Goal: Task Accomplishment & Management: Use online tool/utility

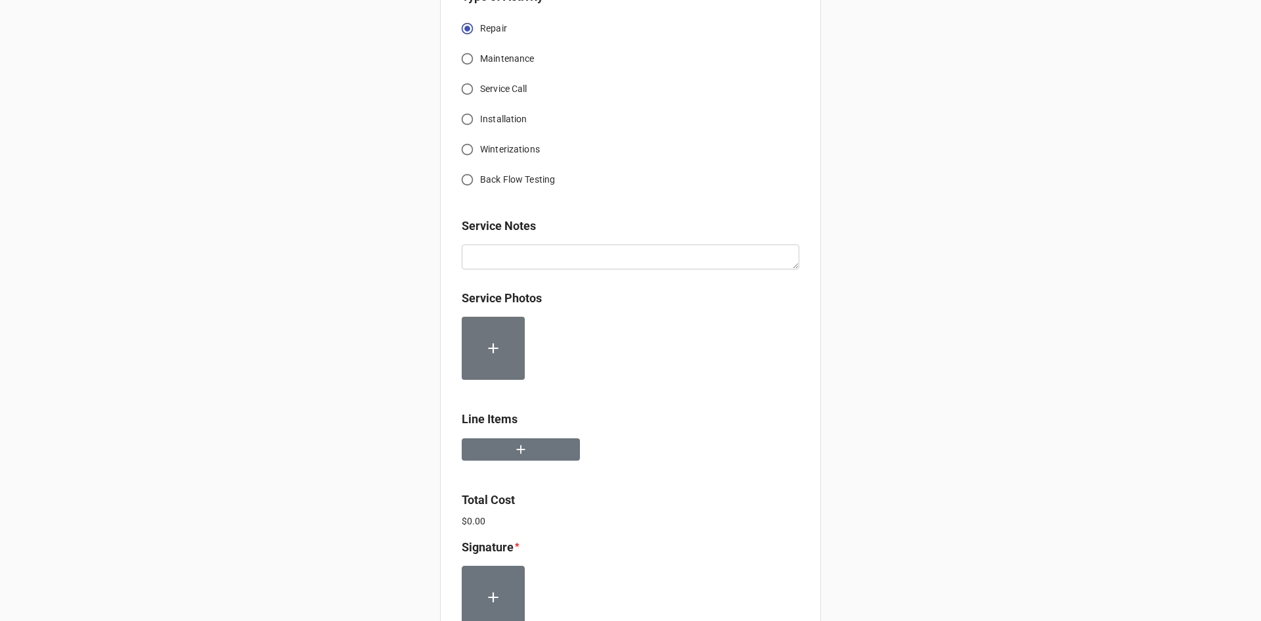
scroll to position [722, 0]
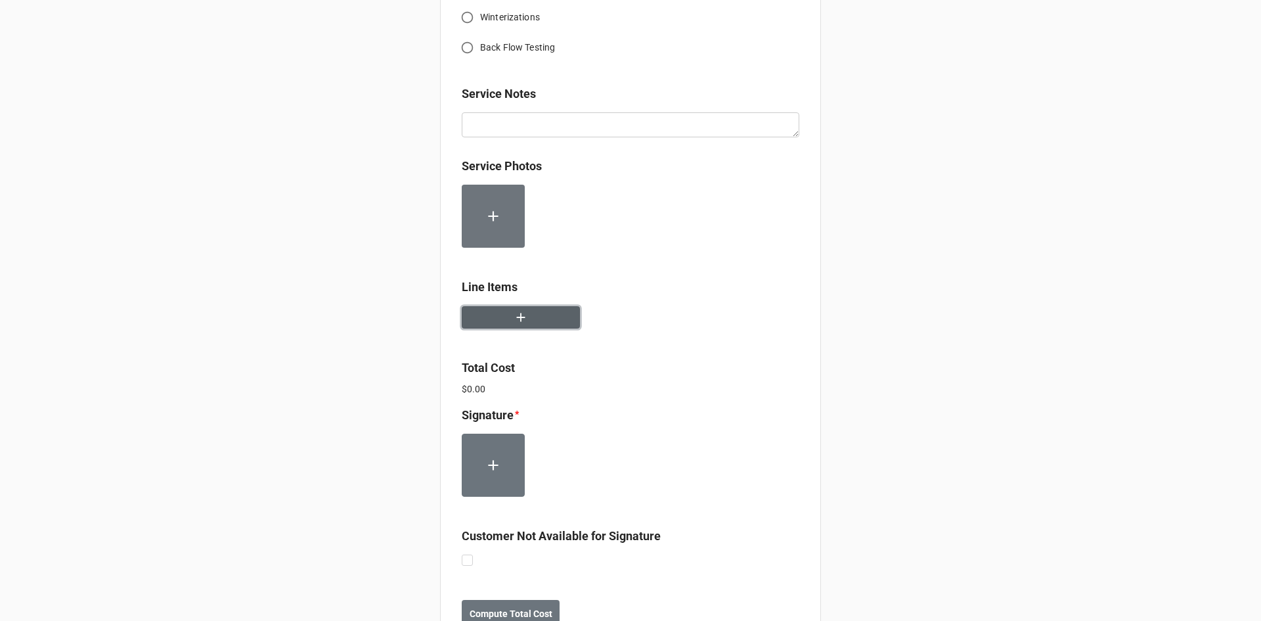
click at [516, 320] on icon "button" at bounding box center [521, 317] width 14 height 14
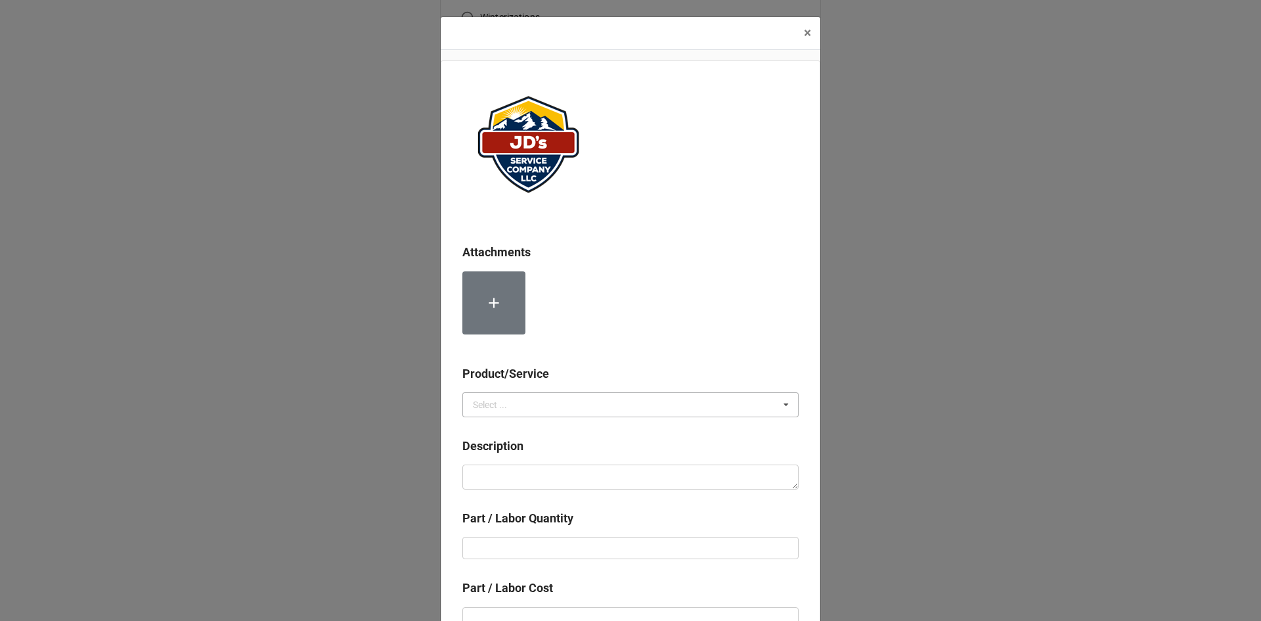
click at [790, 406] on icon at bounding box center [786, 405] width 20 height 24
click at [524, 428] on div "Services" at bounding box center [630, 428] width 335 height 24
click at [498, 492] on div "Description" at bounding box center [630, 468] width 336 height 62
click at [544, 479] on textarea at bounding box center [630, 476] width 336 height 25
paste textarea "1:30pm-5:00pm; Service Location: Brunch & Co Removed & replaced failed Blower M…"
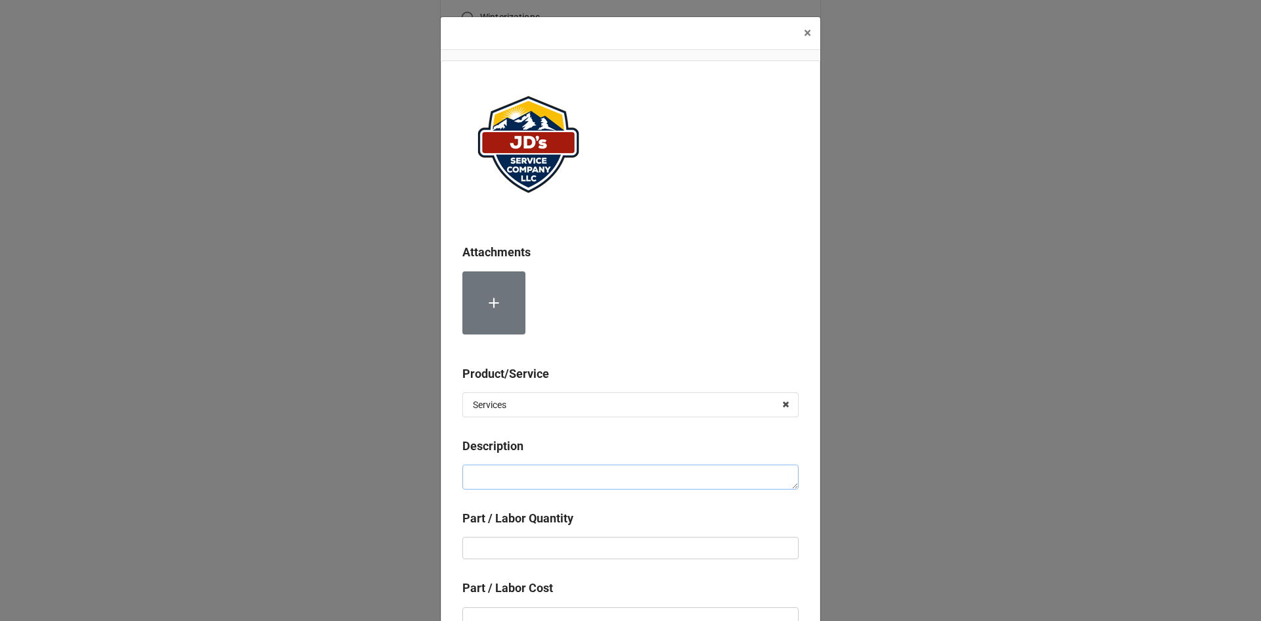
type textarea "x"
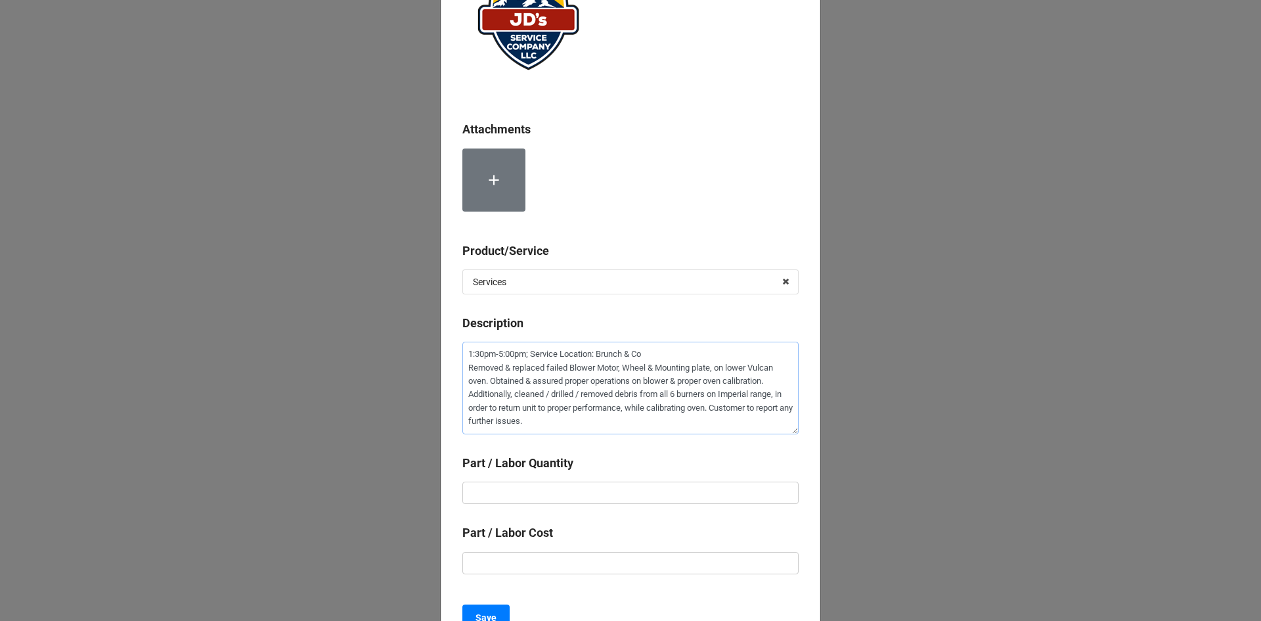
scroll to position [131, 0]
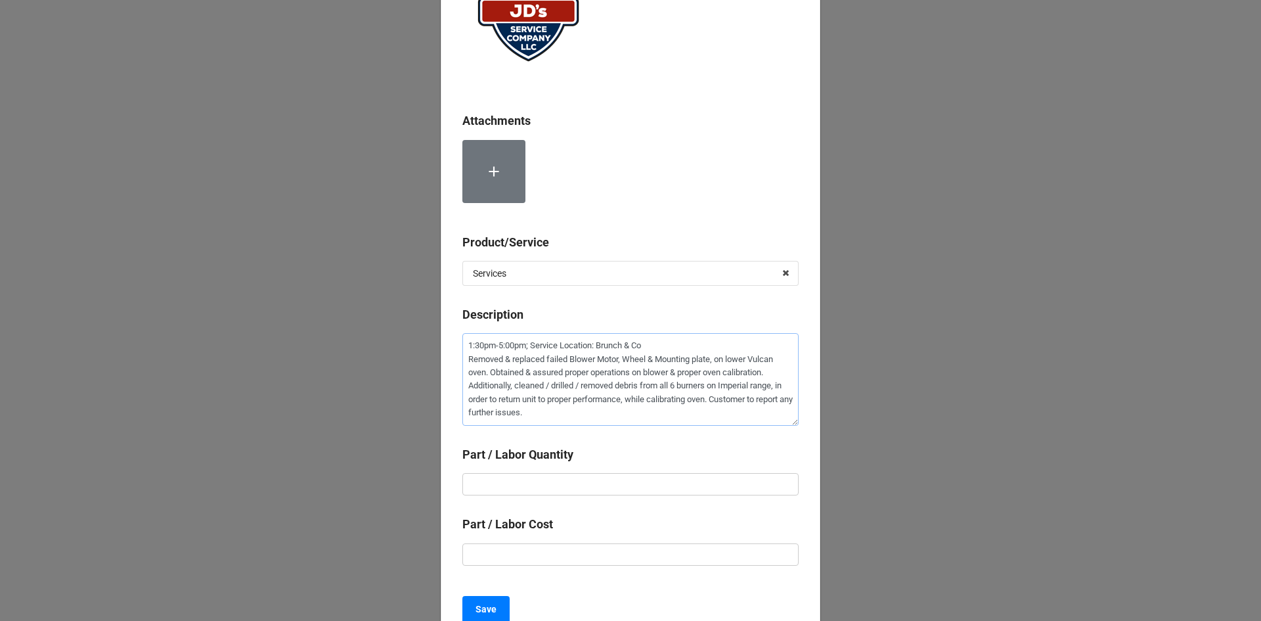
type textarea "1:30pm-5:00pm; Service Location: Brunch & Co Removed & replaced failed Blower M…"
click at [490, 477] on input "text" at bounding box center [630, 484] width 336 height 22
type textarea "x"
type input "3"
type textarea "x"
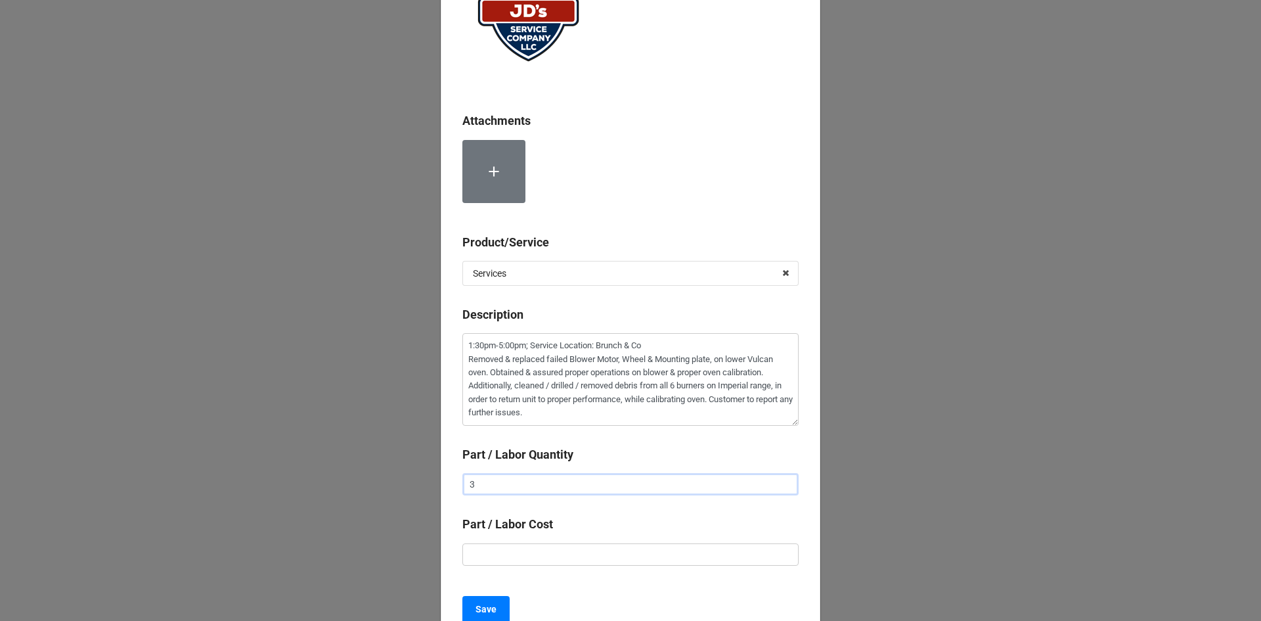
type input "3."
type textarea "x"
type input "3.5"
type textarea "x"
type input "$2.00"
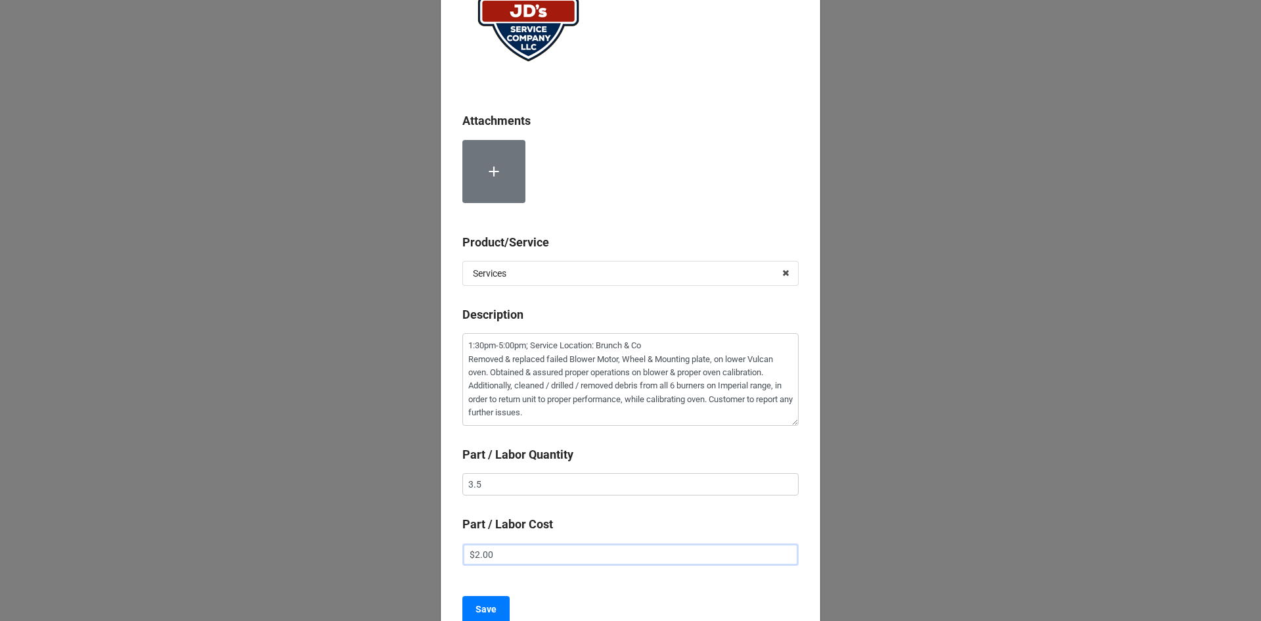
type textarea "x"
type input "$22.00"
type textarea "x"
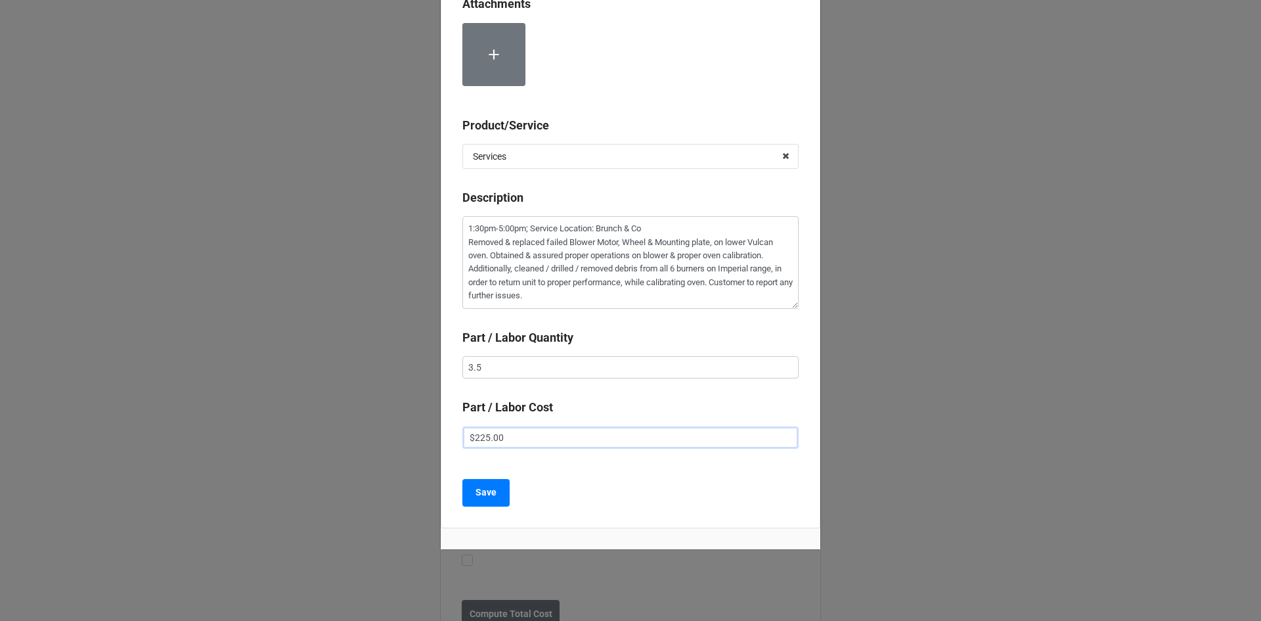
scroll to position [259, 0]
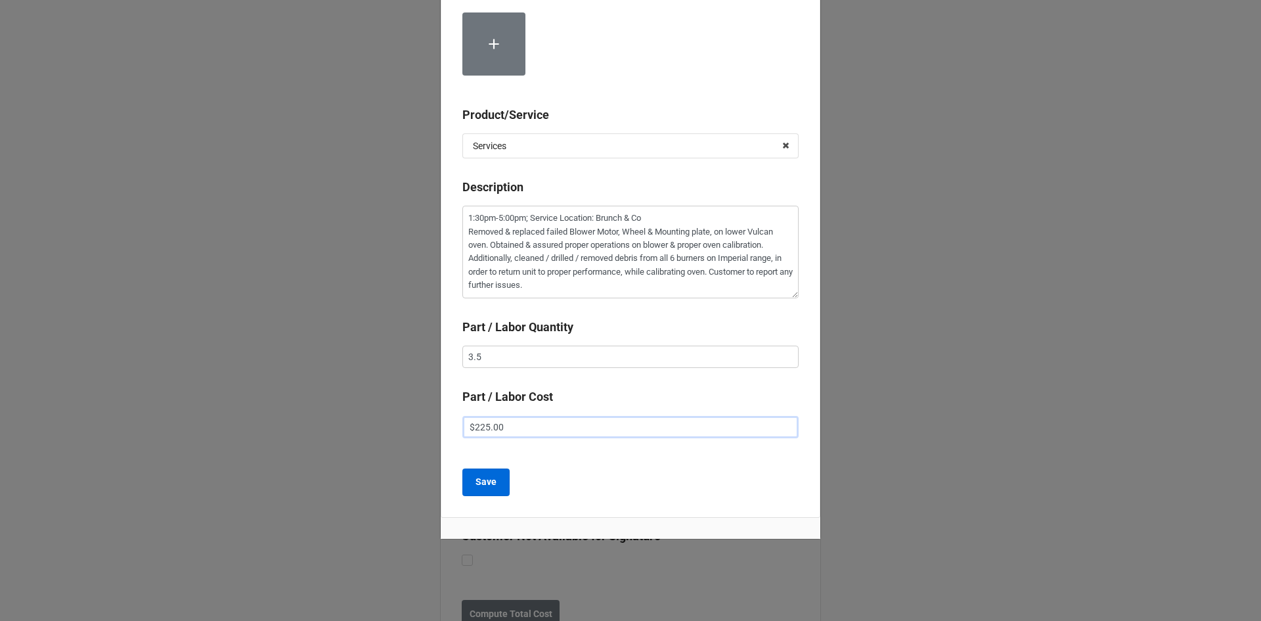
type input "$225.00"
click at [486, 485] on b "Save" at bounding box center [485, 482] width 21 height 14
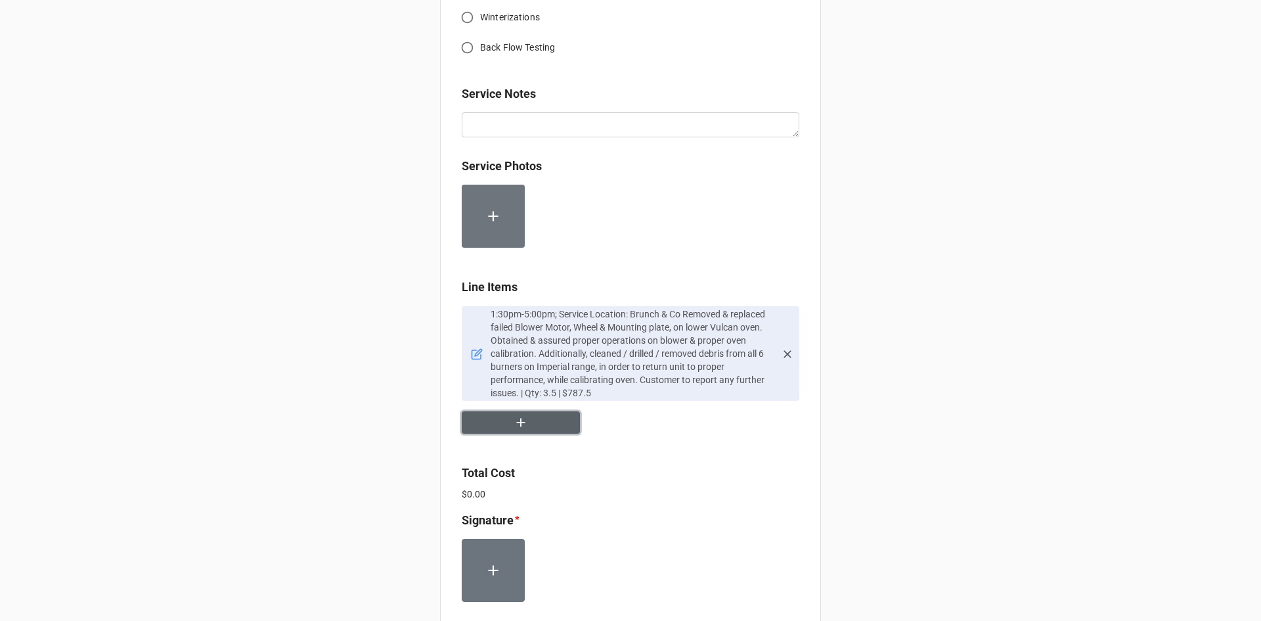
click at [523, 422] on icon "button" at bounding box center [521, 422] width 14 height 14
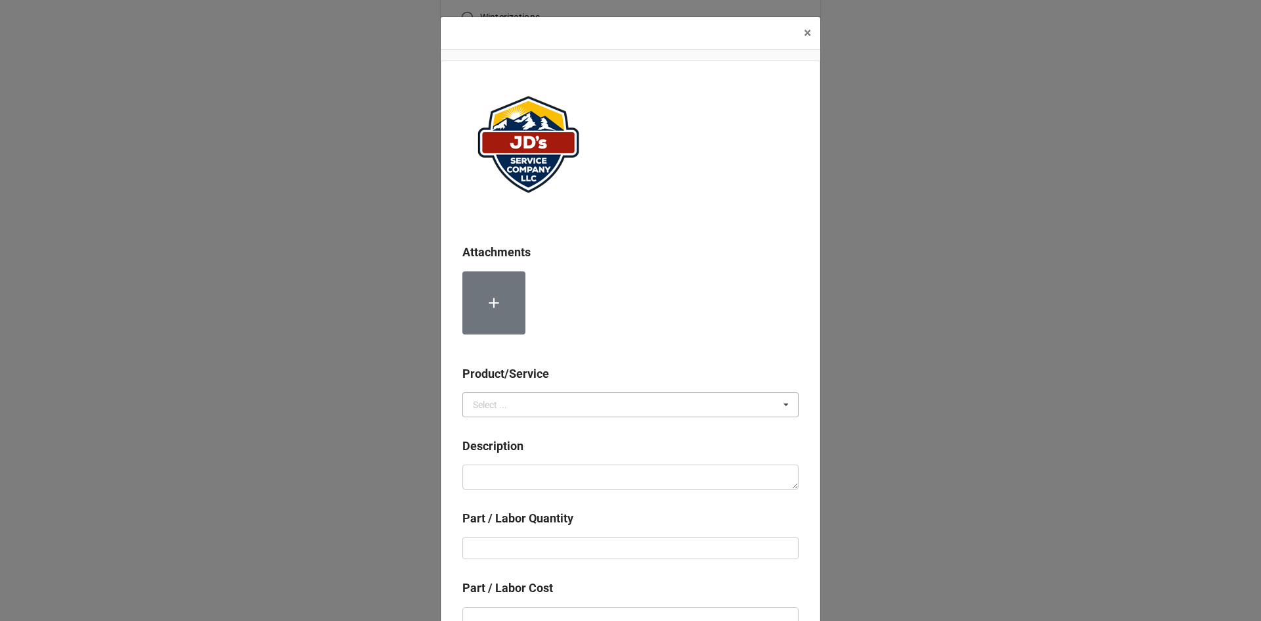
click at [783, 406] on icon at bounding box center [786, 405] width 20 height 24
drag, startPoint x: 492, startPoint y: 427, endPoint x: 487, endPoint y: 431, distance: 7.0
click at [492, 428] on span "Services" at bounding box center [489, 429] width 33 height 11
click at [464, 479] on textarea at bounding box center [630, 476] width 336 height 25
paste textarea "Service for 2nd Technician"
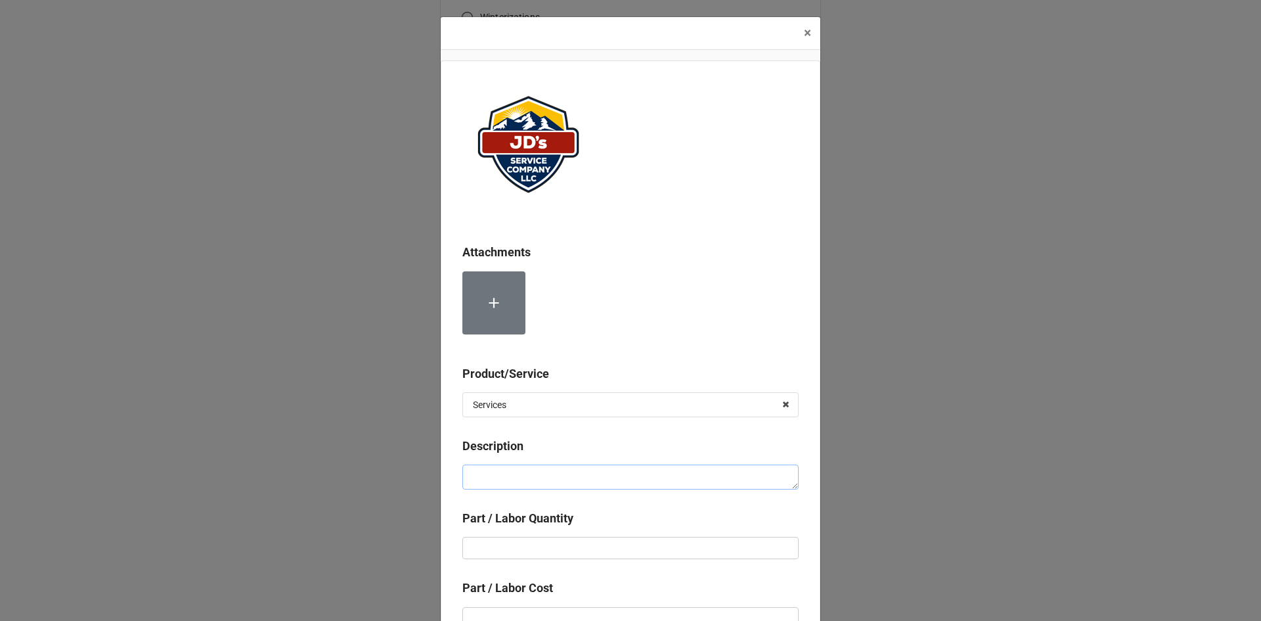
type textarea "x"
type textarea "Service for 2nd Technician"
click at [466, 541] on input "text" at bounding box center [630, 548] width 336 height 22
type textarea "x"
type input "3"
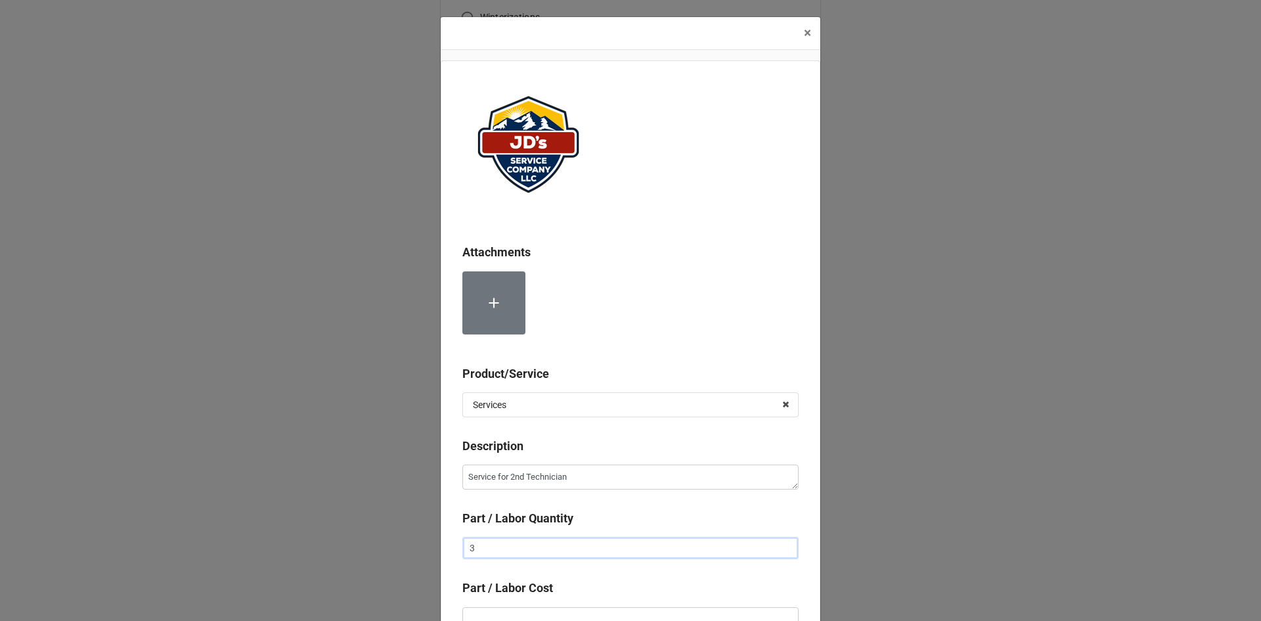
type textarea "x"
type input "3."
type textarea "x"
type input "3.5"
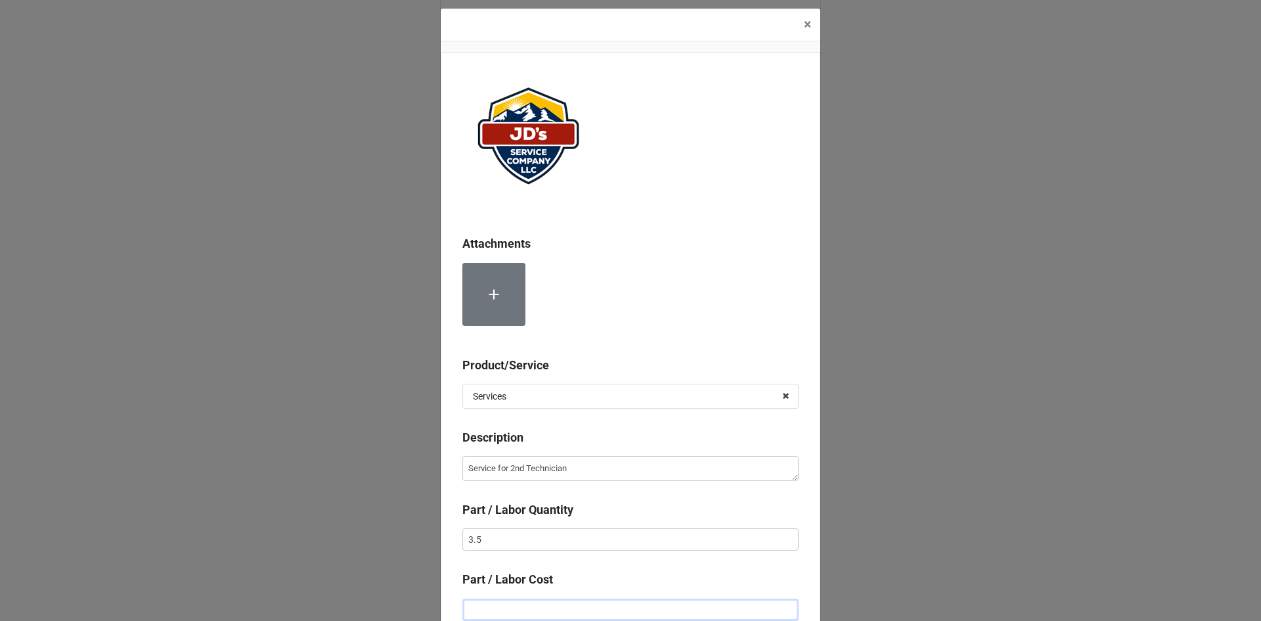
type textarea "x"
type input "$2.00"
type textarea "x"
type input "$22.00"
type textarea "x"
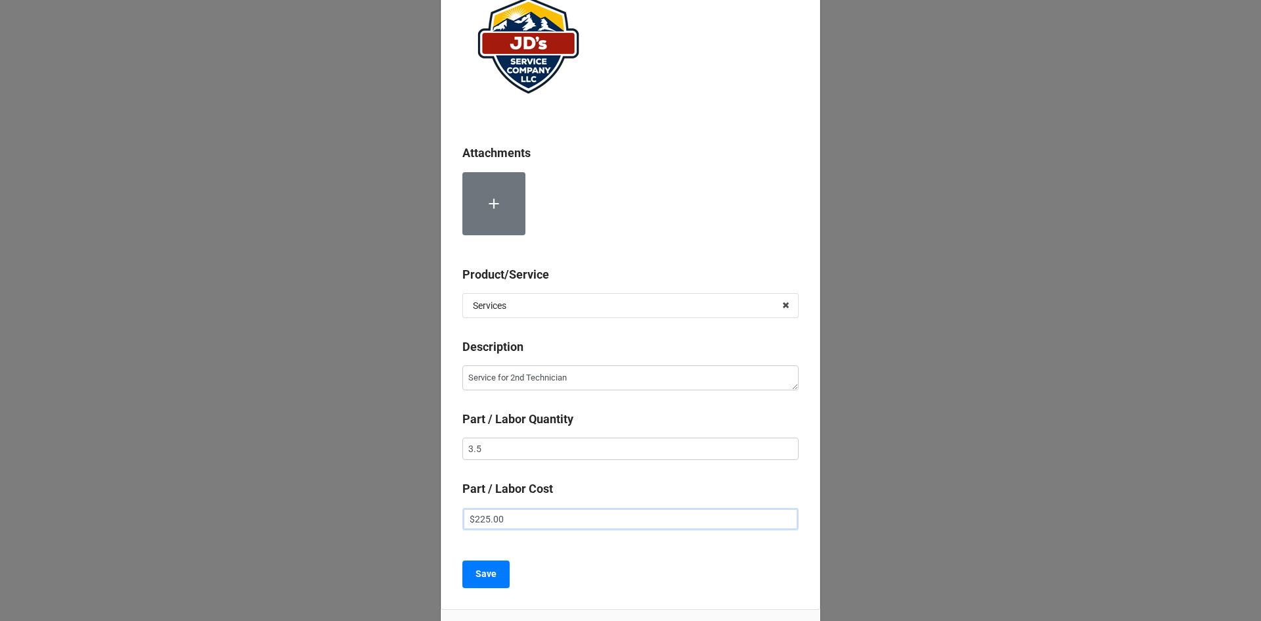
scroll to position [140, 0]
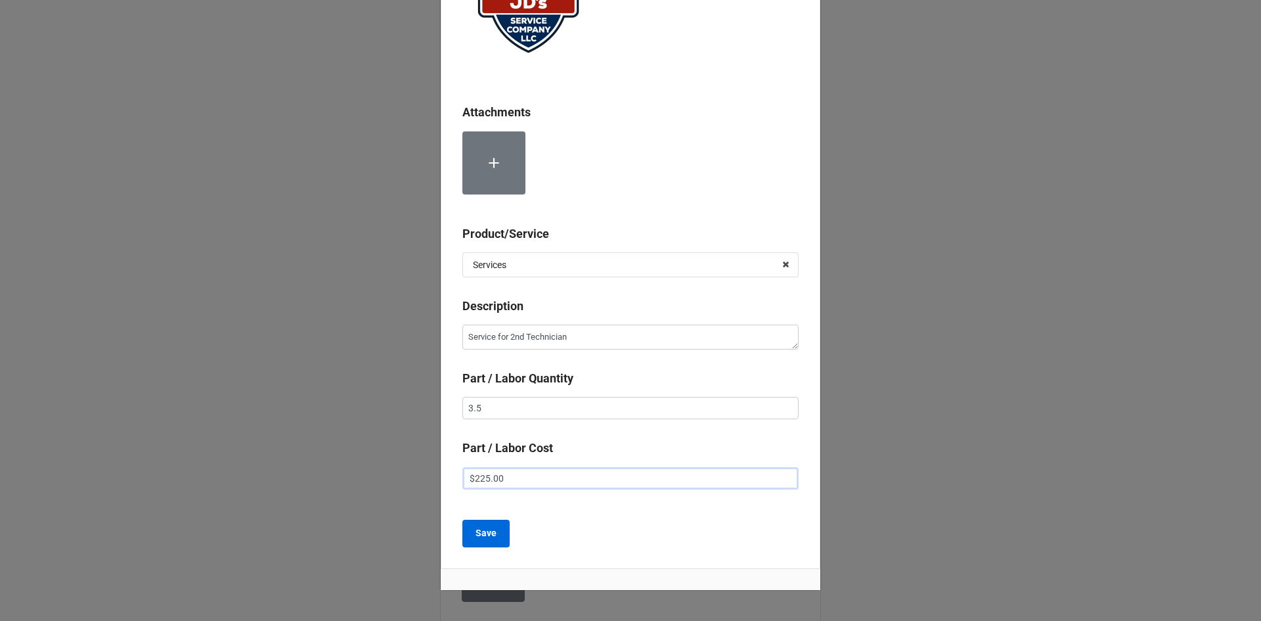
type input "$225.00"
click at [470, 531] on button "Save" at bounding box center [485, 533] width 47 height 28
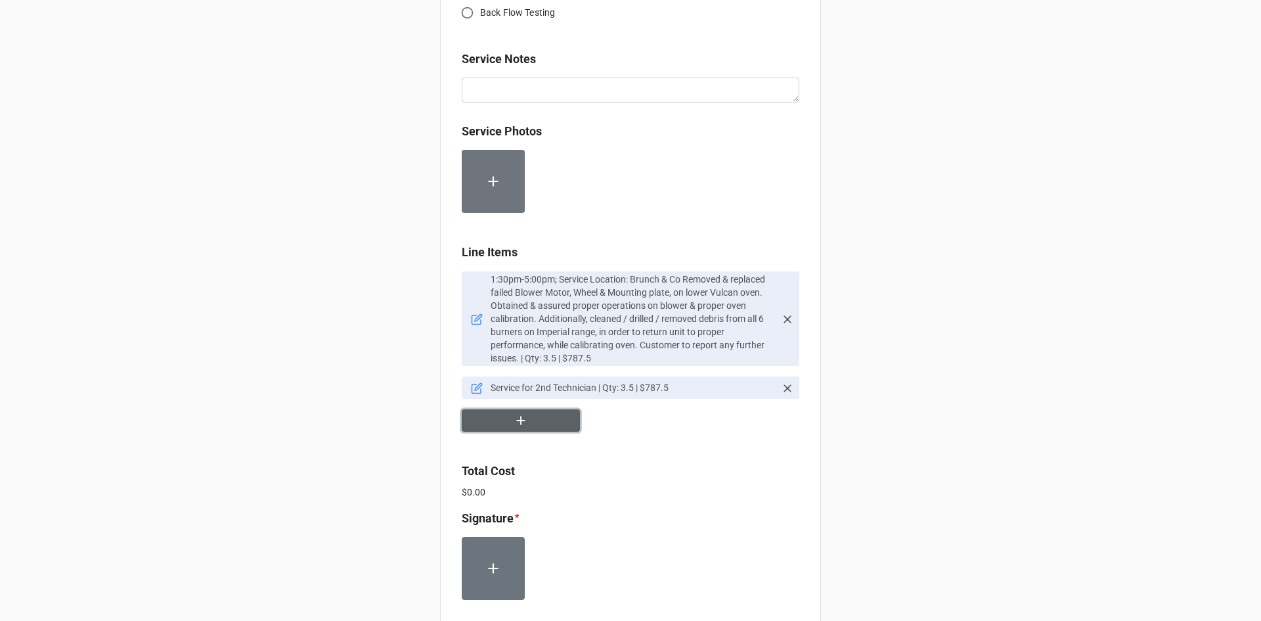
scroll to position [788, 0]
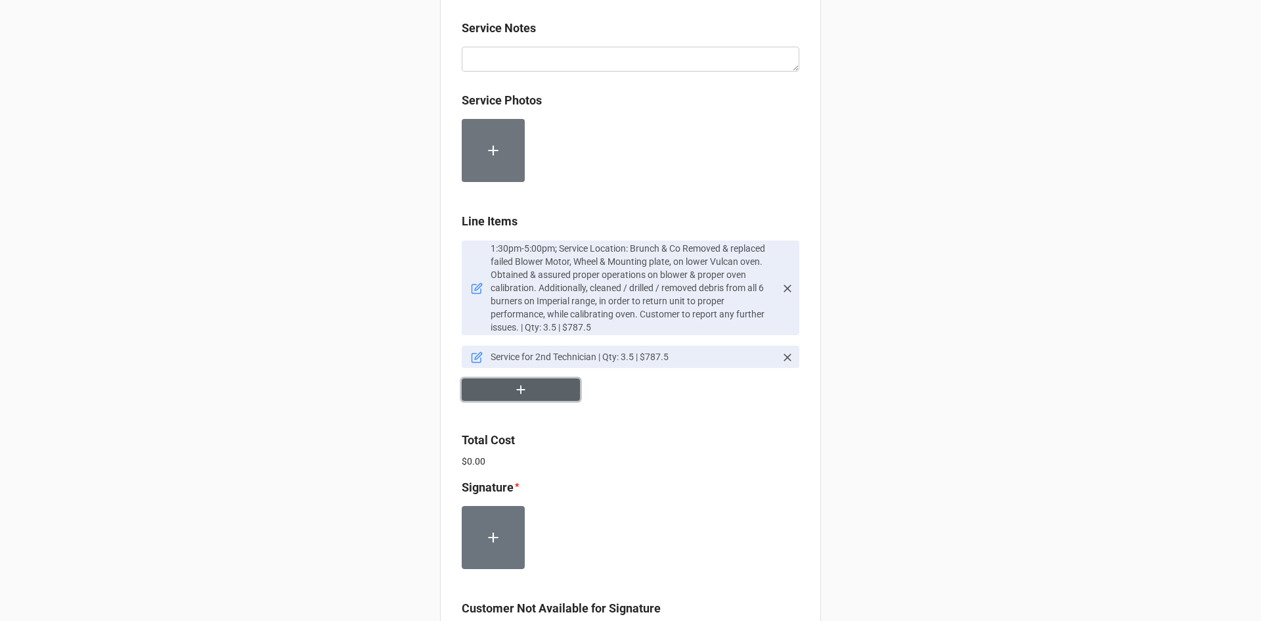
click at [519, 381] on button "button" at bounding box center [521, 389] width 118 height 23
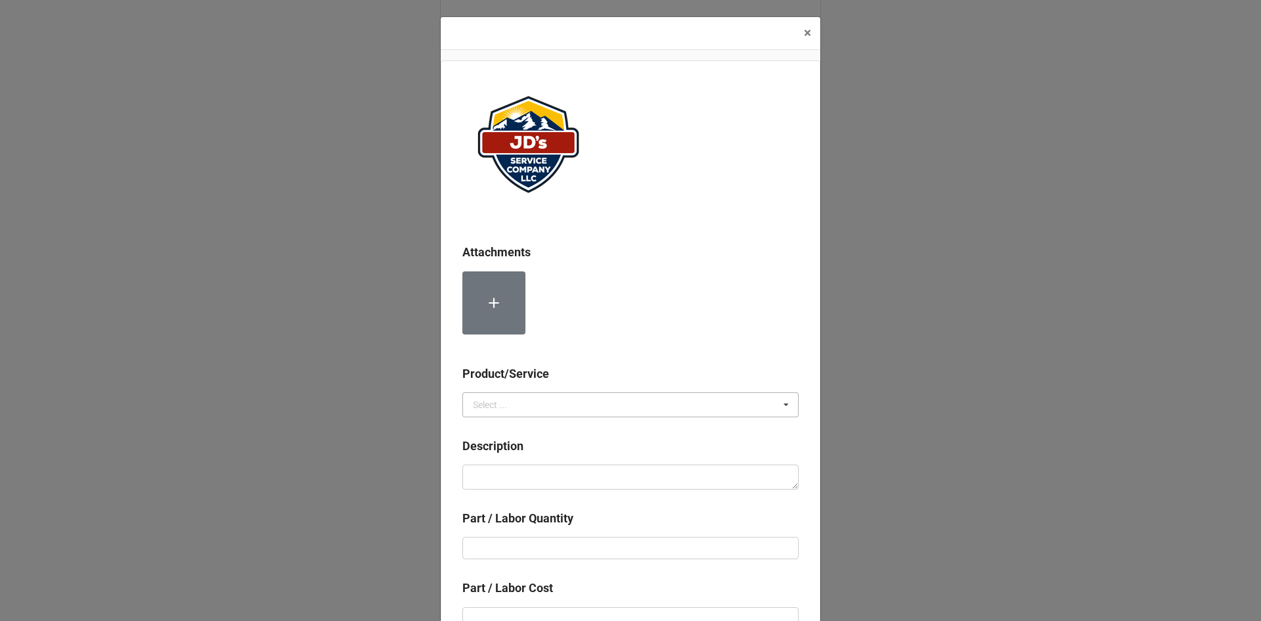
click at [791, 397] on icon at bounding box center [786, 405] width 20 height 24
click at [571, 457] on div "Material Cost" at bounding box center [630, 453] width 335 height 24
click at [551, 490] on div "Description" at bounding box center [630, 468] width 336 height 62
click at [583, 476] on textarea at bounding box center [630, 476] width 336 height 25
paste textarea "Blower Assembly"
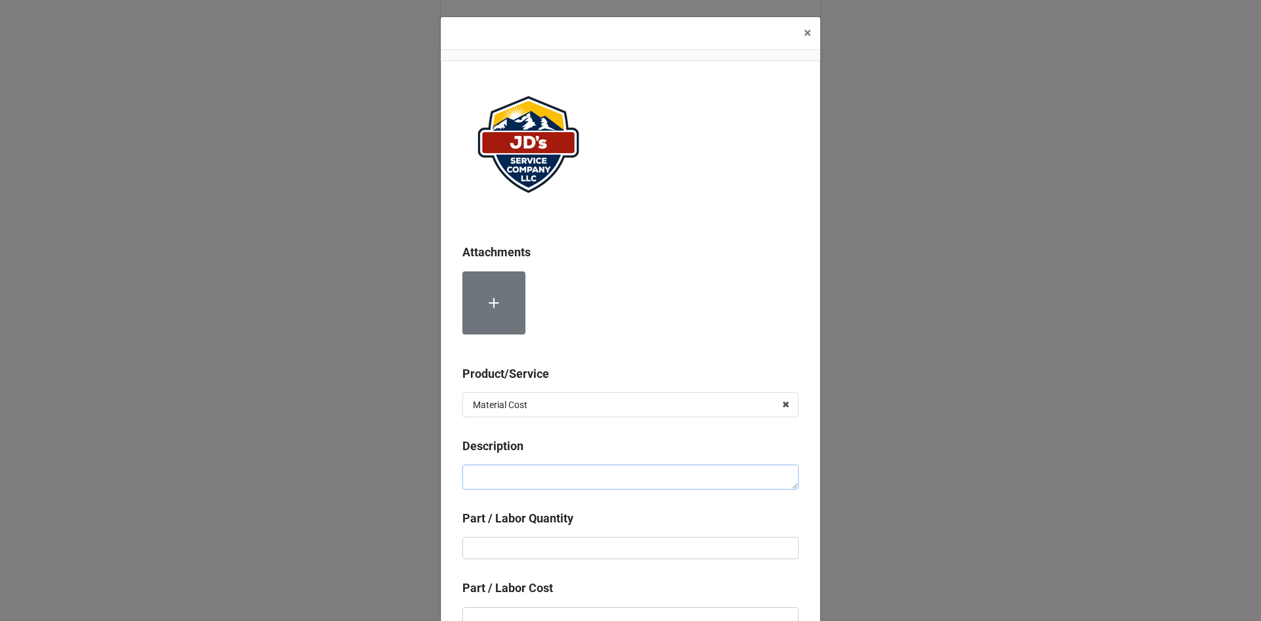
type textarea "x"
type textarea "Blower Assembly"
type textarea "x"
type input "1"
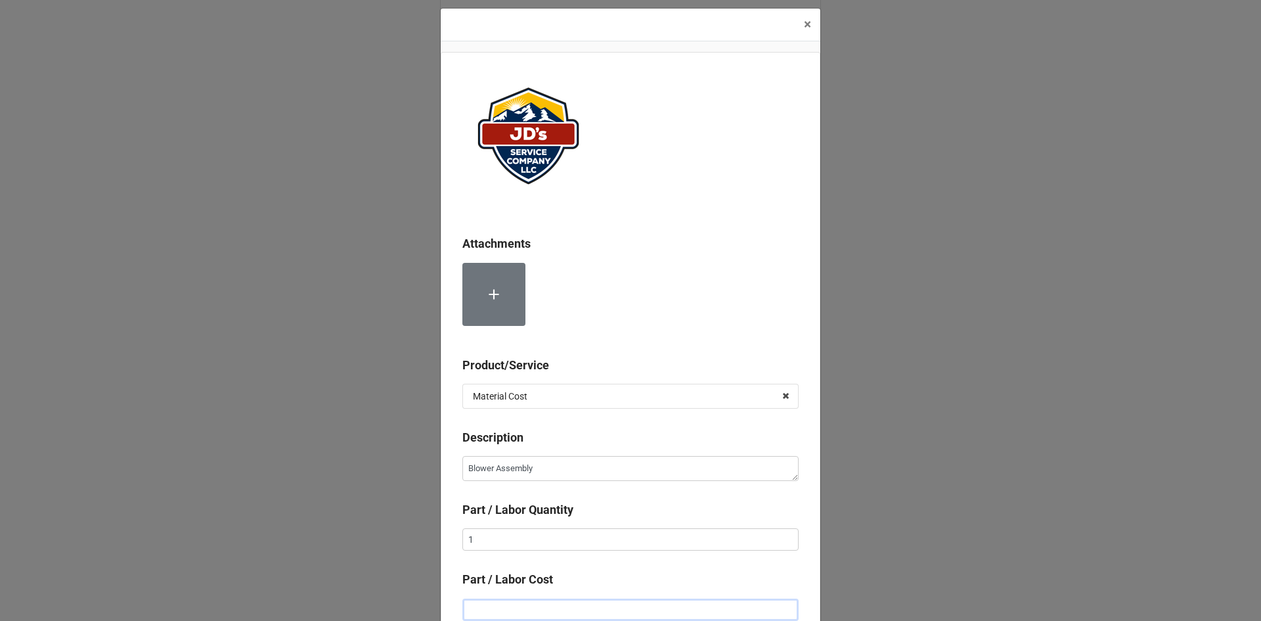
type textarea "x"
type input "$3.00"
type textarea "x"
type input "$36.00"
type textarea "x"
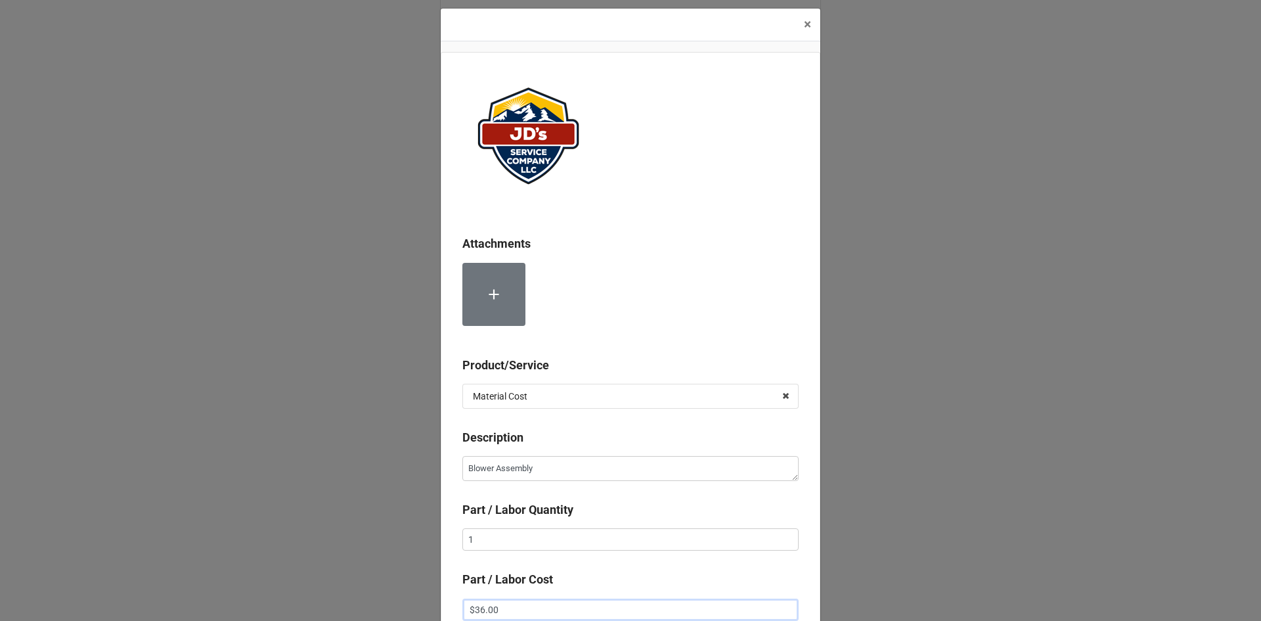
type input "$362.00"
type textarea "x"
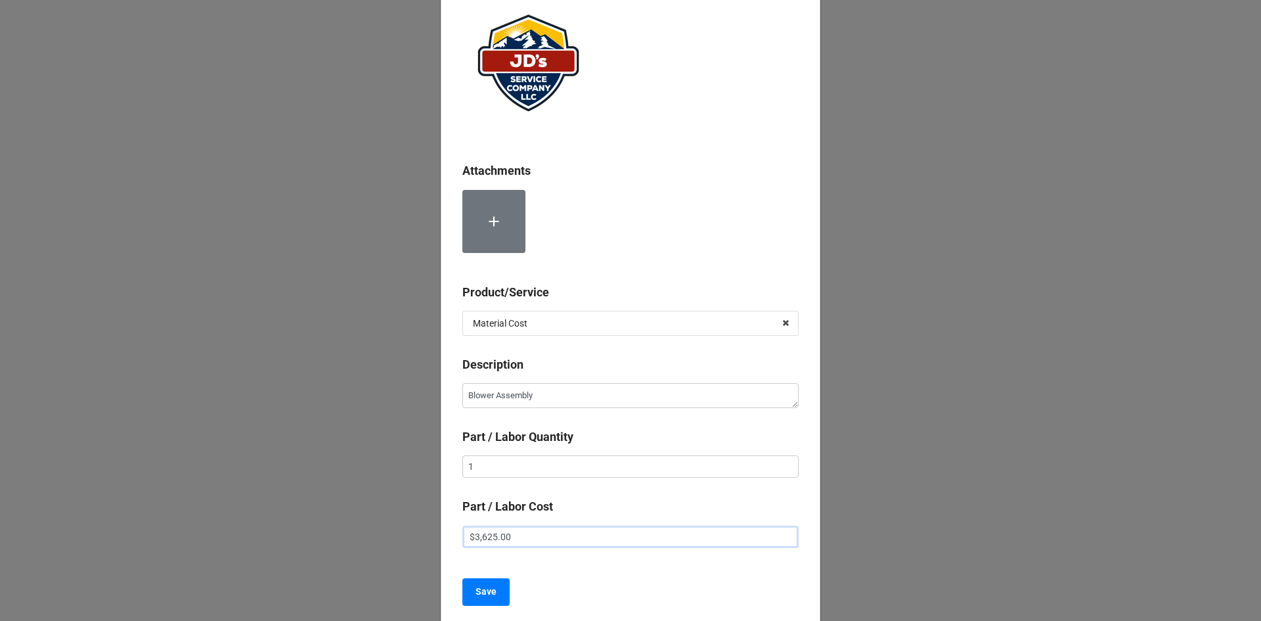
scroll to position [191, 0]
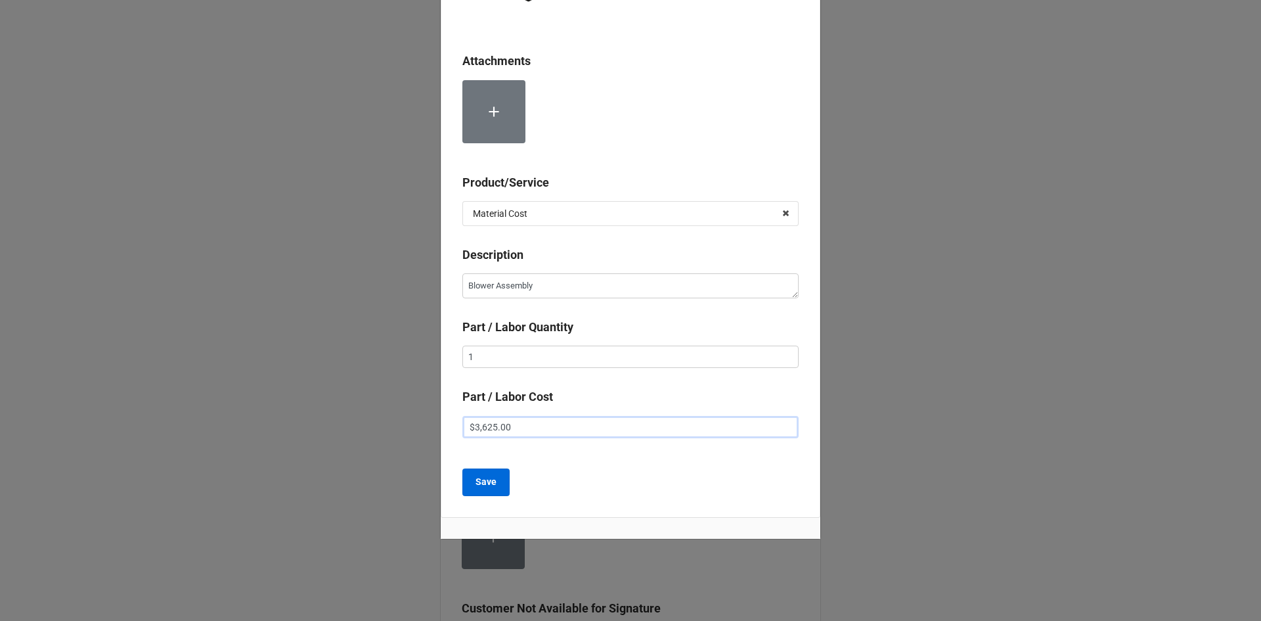
type input "$3,625.00"
click at [478, 479] on b "Save" at bounding box center [485, 482] width 21 height 14
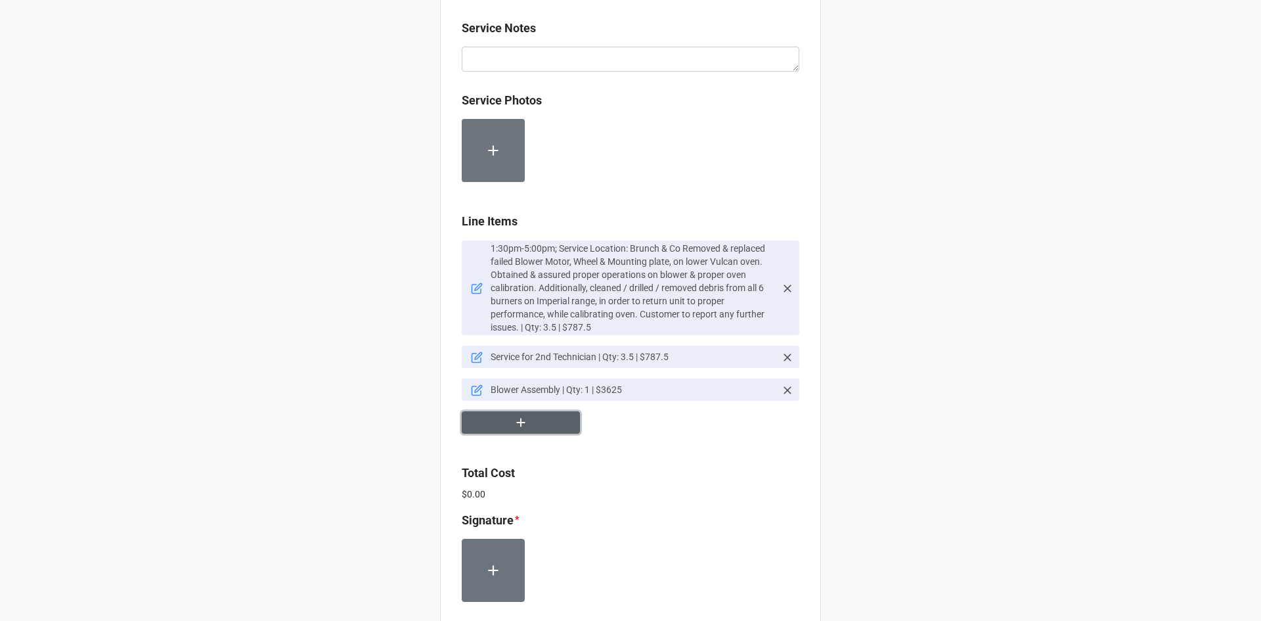
click at [536, 421] on button "button" at bounding box center [521, 422] width 118 height 23
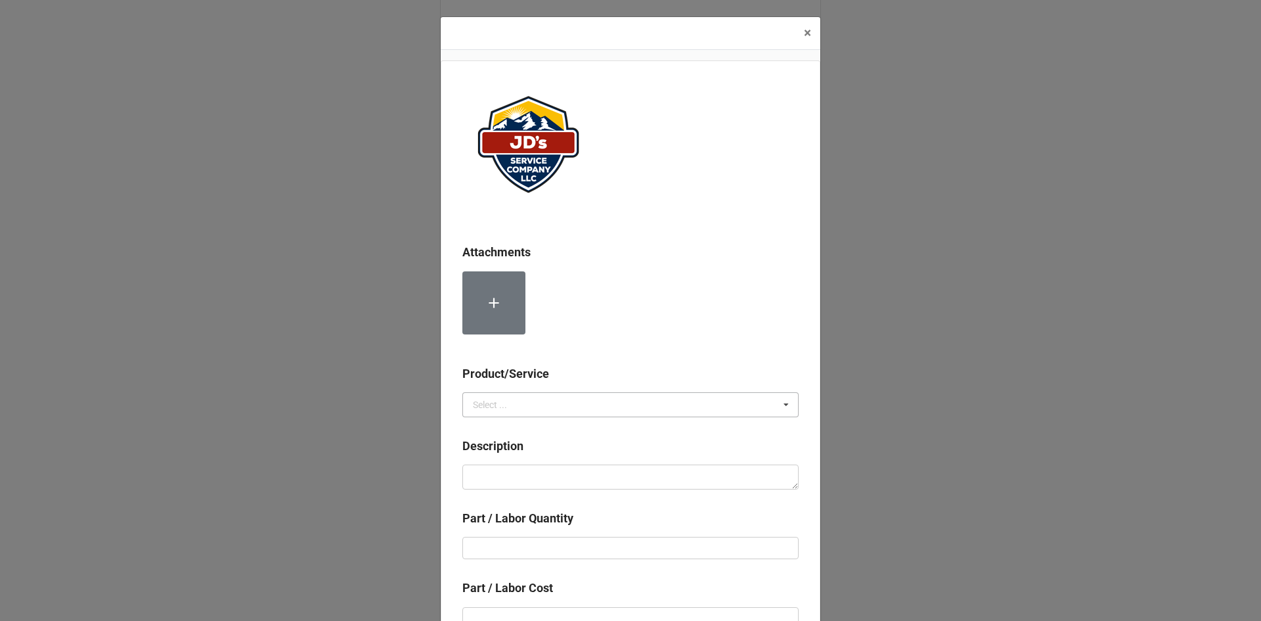
click at [783, 400] on icon at bounding box center [786, 405] width 20 height 24
click at [548, 447] on div "Material Cost" at bounding box center [630, 453] width 335 height 24
click at [492, 469] on textarea at bounding box center [630, 476] width 336 height 25
paste textarea "Compressed Nitrogen"
type textarea "x"
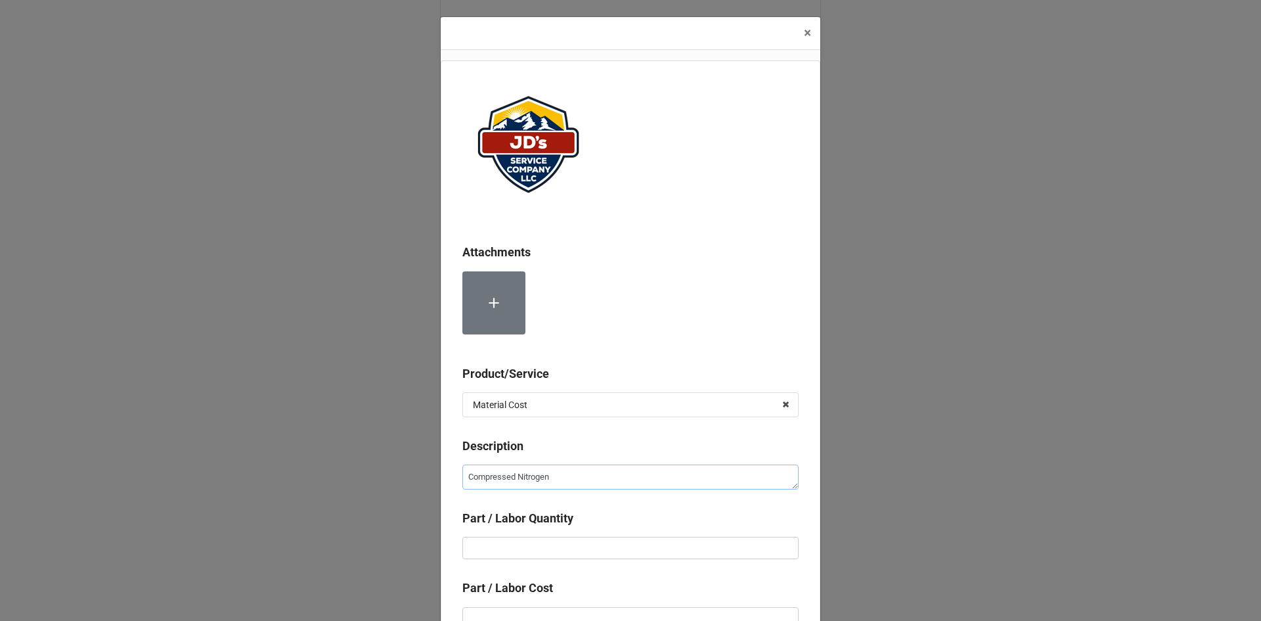
type textarea "Compressed Nitrogen"
click at [478, 546] on input "text" at bounding box center [630, 548] width 336 height 22
type textarea "x"
type input "6"
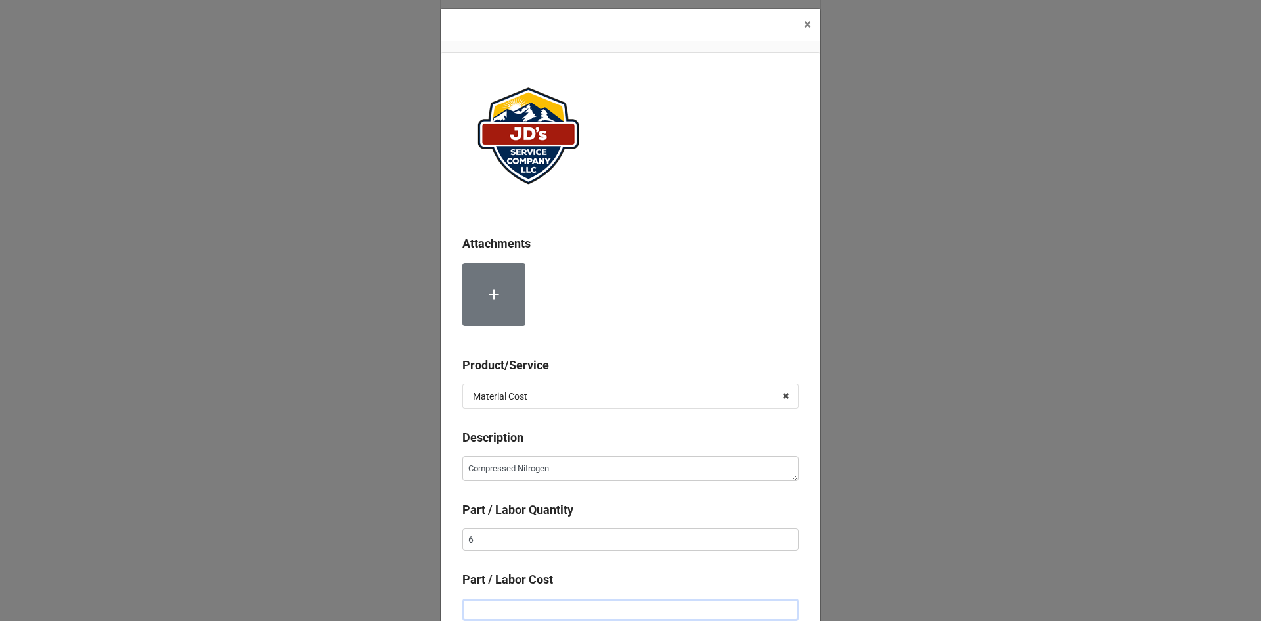
type textarea "x"
type input "$2.00"
type textarea "x"
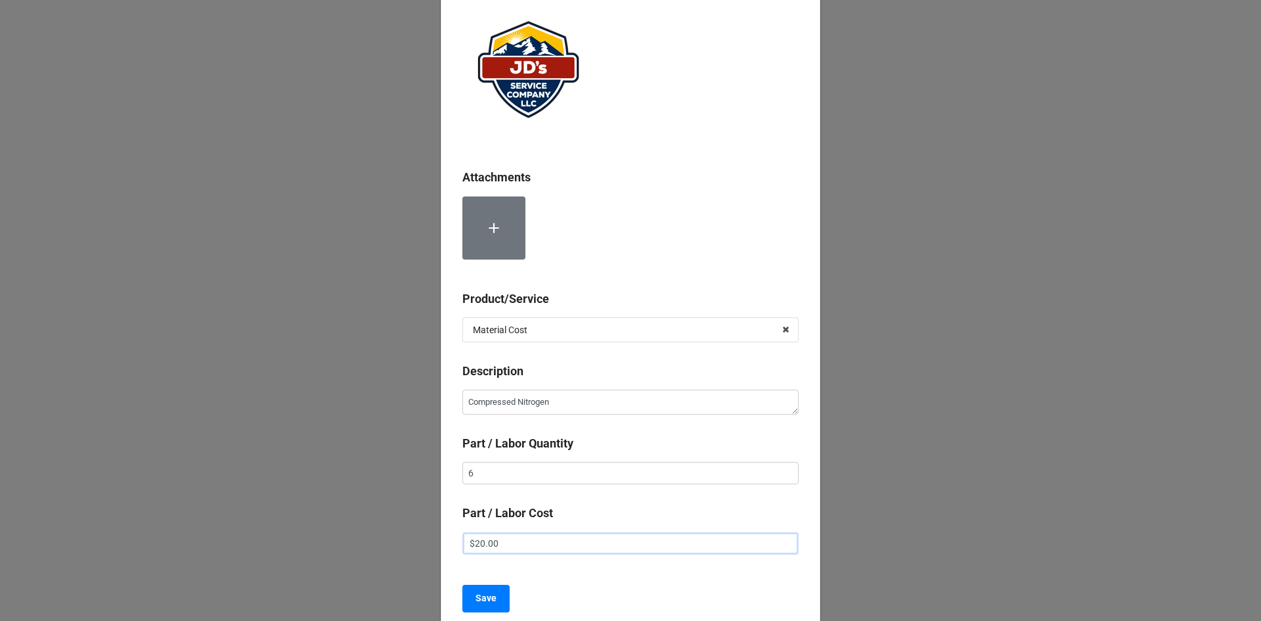
scroll to position [191, 0]
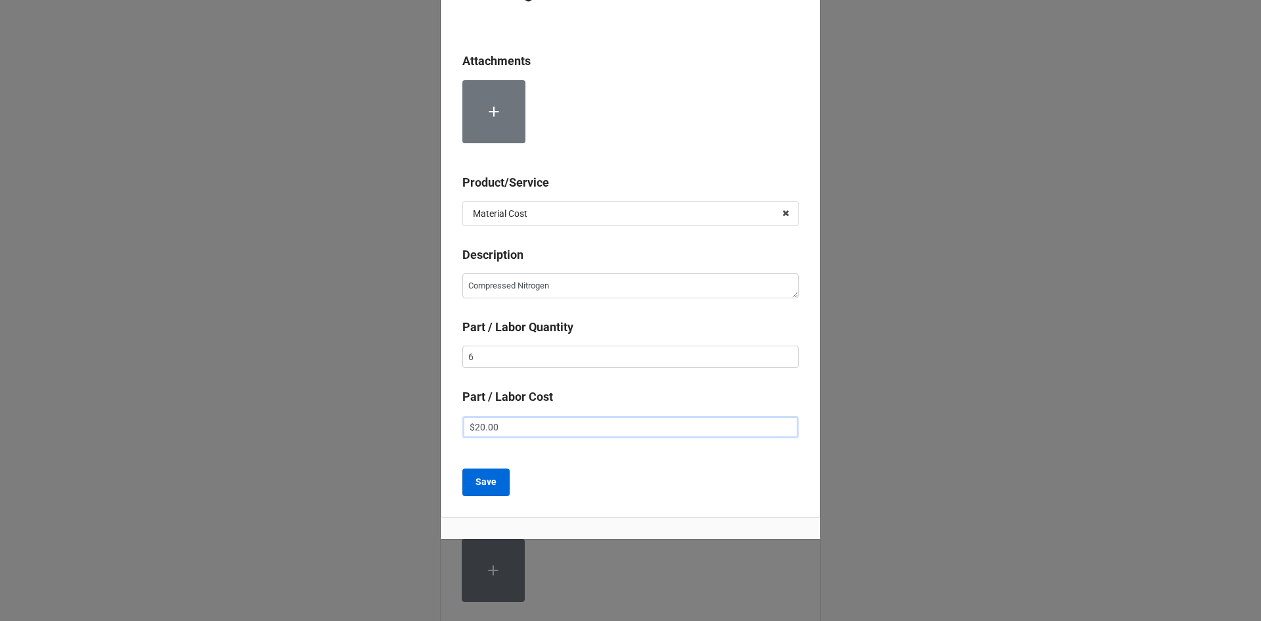
type input "$20.00"
click at [479, 479] on b "Save" at bounding box center [485, 482] width 21 height 14
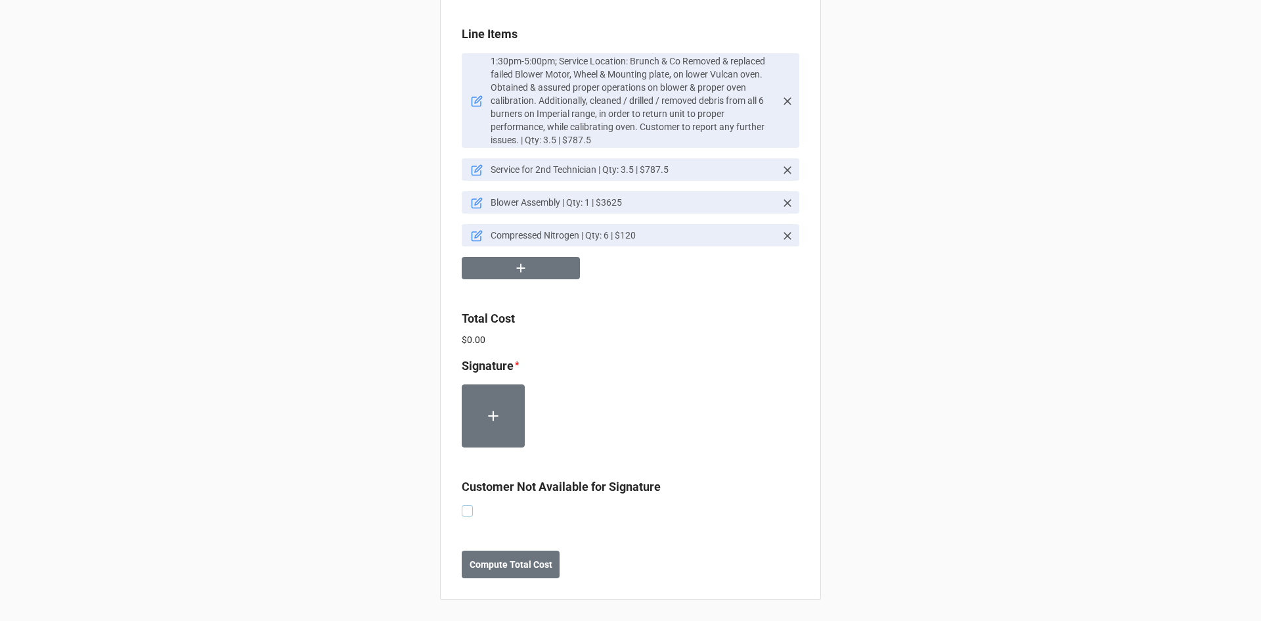
click at [466, 505] on label at bounding box center [467, 505] width 11 height 0
checkbox input "true"
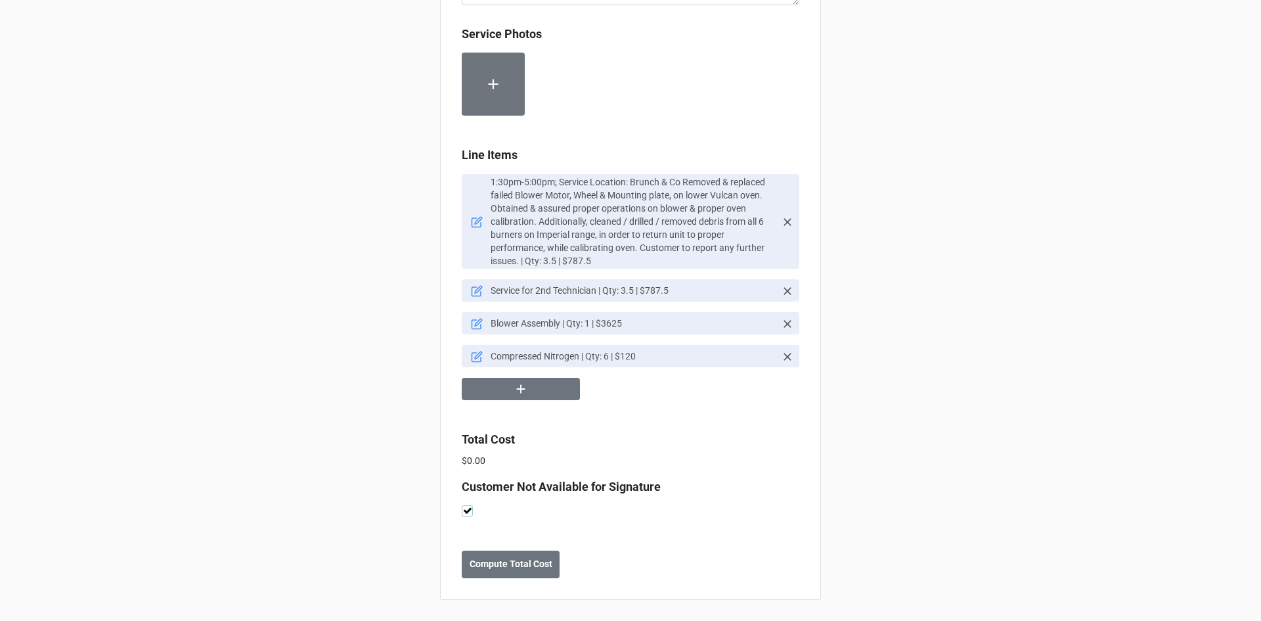
scroll to position [855, 0]
click at [511, 561] on b "Compute Total Cost" at bounding box center [511, 564] width 83 height 14
click at [477, 560] on b "Save" at bounding box center [485, 564] width 21 height 14
